Goal: Task Accomplishment & Management: Manage account settings

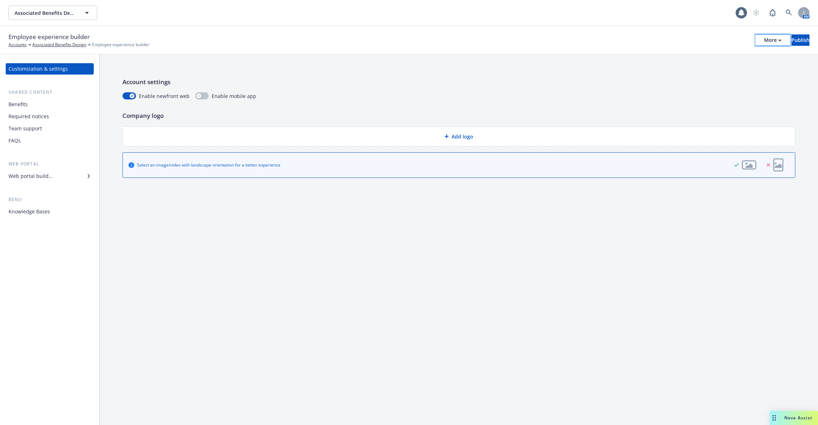
click at [756, 45] on button "More" at bounding box center [773, 39] width 34 height 11
click at [732, 67] on link "Copy portal link" at bounding box center [714, 70] width 105 height 14
click at [30, 186] on div "Customization & settings Shared content Benefits Required notices Team support …" at bounding box center [50, 140] width 88 height 154
click at [37, 177] on div "Web portal builder" at bounding box center [31, 176] width 44 height 11
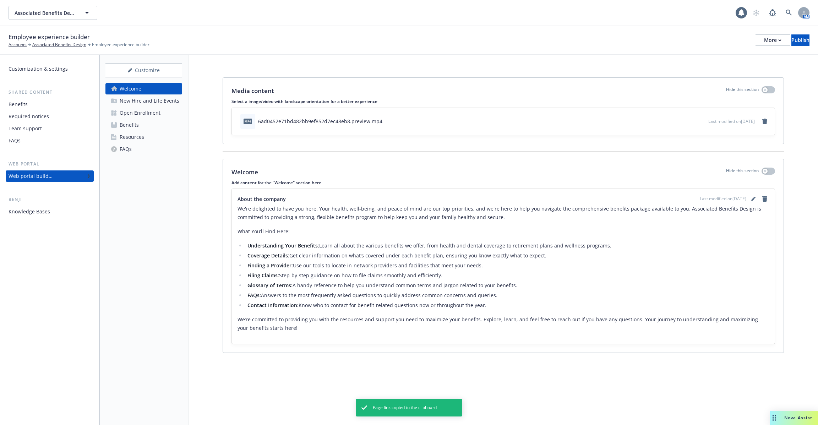
click at [157, 102] on div "New Hire and Life Events" at bounding box center [150, 100] width 60 height 11
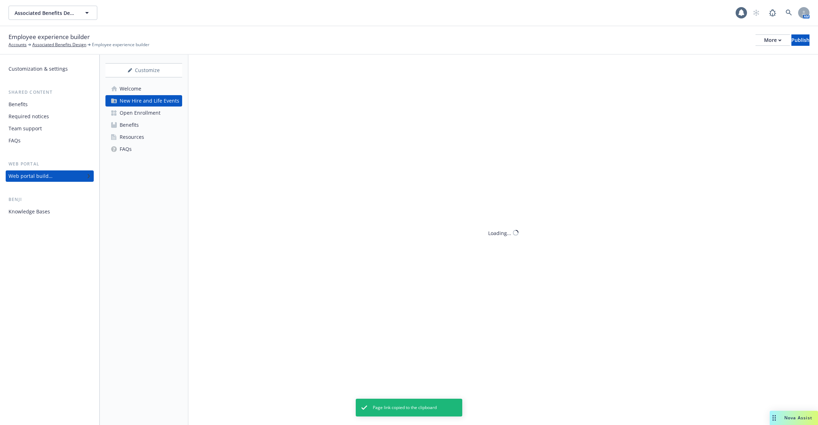
click at [157, 123] on link "Benefits" at bounding box center [144, 124] width 77 height 11
click at [157, 137] on link "Resources" at bounding box center [144, 136] width 77 height 11
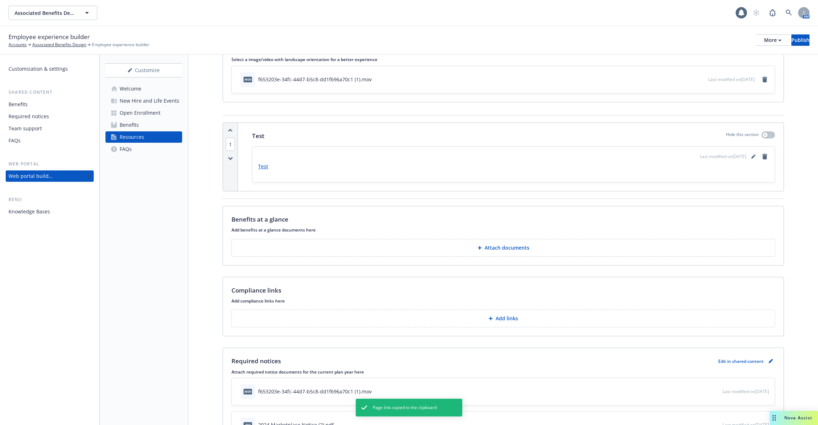
scroll to position [43, 0]
click at [513, 256] on div "Benefits at a glance Add benefits at a glance documents here Attach documents" at bounding box center [503, 235] width 561 height 59
click at [513, 245] on p "Attach documents" at bounding box center [507, 247] width 45 height 7
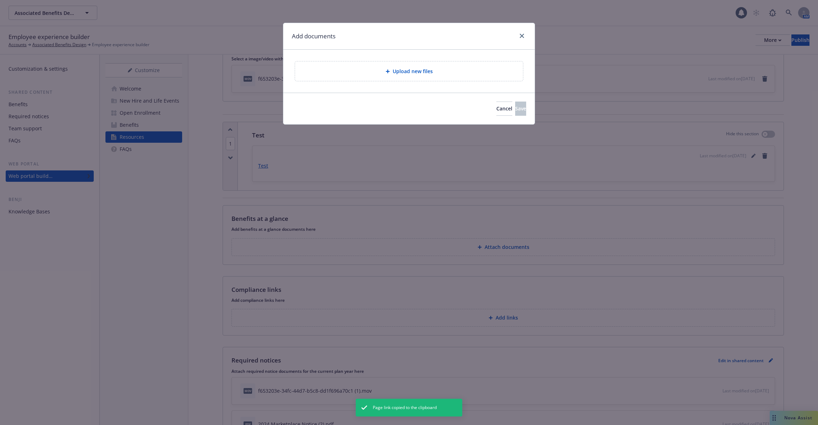
click at [401, 64] on div "Upload new files" at bounding box center [409, 71] width 228 height 20
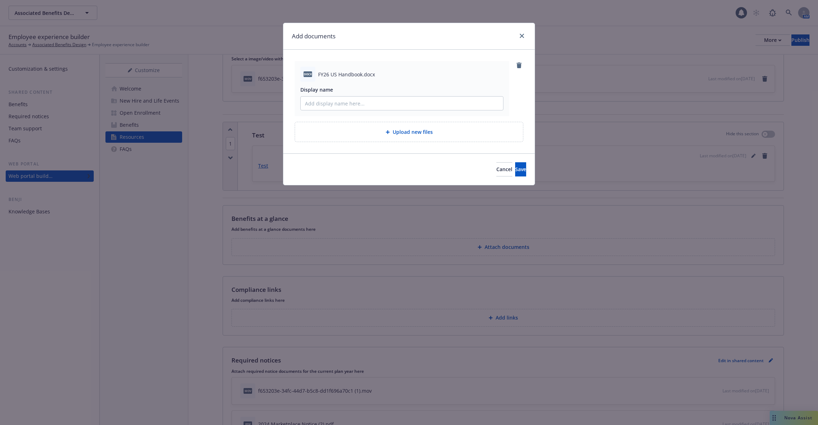
click at [504, 176] on div "Cancel Save" at bounding box center [409, 169] width 252 height 32
click at [515, 170] on span "Save" at bounding box center [520, 169] width 11 height 7
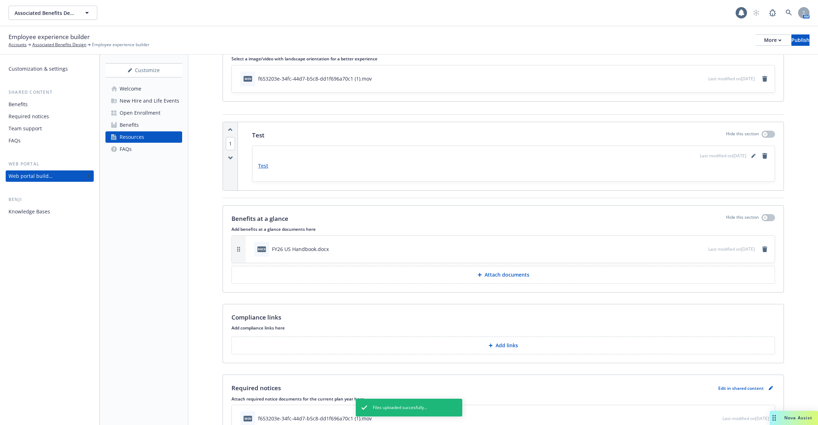
scroll to position [42, 0]
click at [460, 355] on div "Compliance links Add compliance links here To pick up a draggable item, press t…" at bounding box center [503, 334] width 561 height 59
click at [537, 341] on button "Add links" at bounding box center [504, 346] width 544 height 18
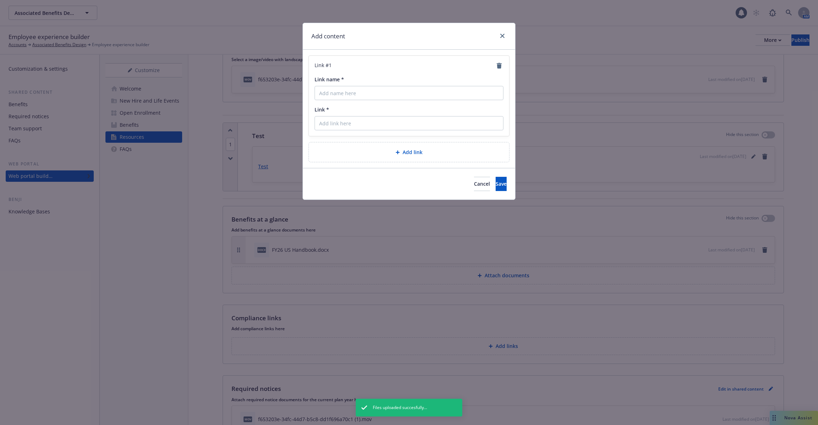
click at [428, 102] on div "Link # 1 Link name * Link *" at bounding box center [409, 96] width 200 height 80
click at [417, 128] on input "Link *" at bounding box center [409, 123] width 189 height 14
paste input "[URL][DOMAIN_NAME]"
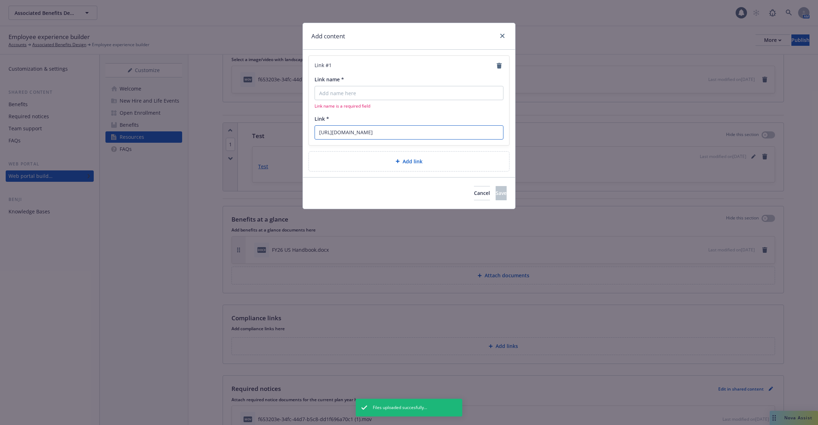
type input "[URL][DOMAIN_NAME]"
click at [402, 97] on input "Link name *" at bounding box center [409, 93] width 189 height 14
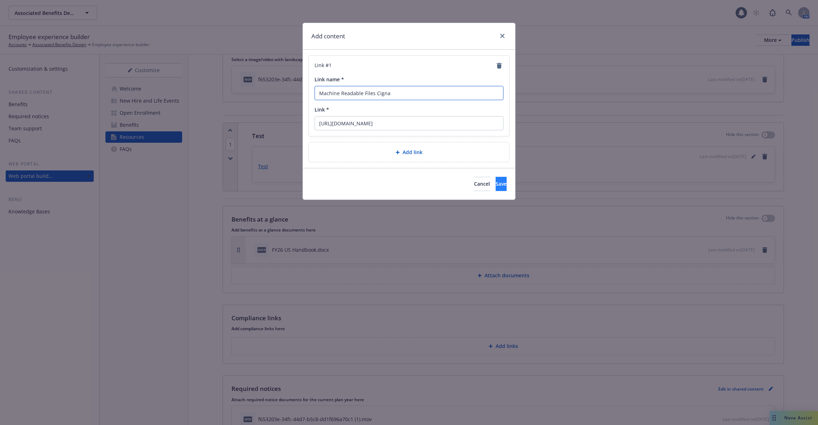
type input "Machine Readable Files Cigna"
click at [496, 187] on button "Save" at bounding box center [501, 184] width 11 height 14
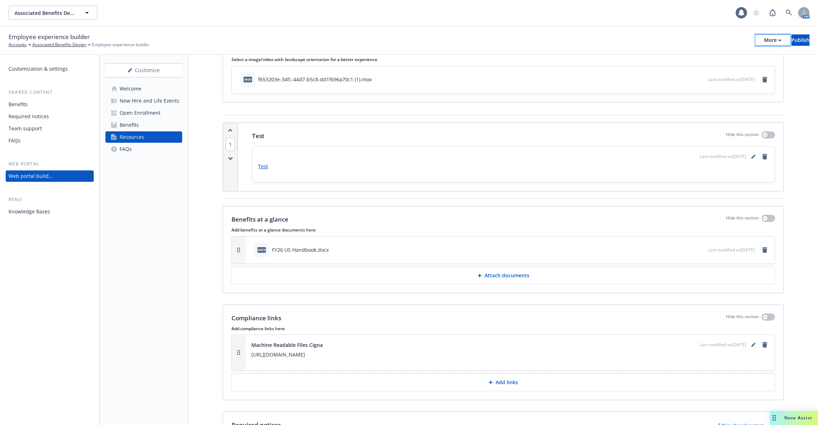
click at [764, 42] on div "More" at bounding box center [772, 40] width 17 height 11
click at [727, 55] on link "Copy preview link" at bounding box center [714, 56] width 105 height 14
click at [710, 54] on link "Copy preview link" at bounding box center [714, 56] width 105 height 14
